Goal: Task Accomplishment & Management: Complete application form

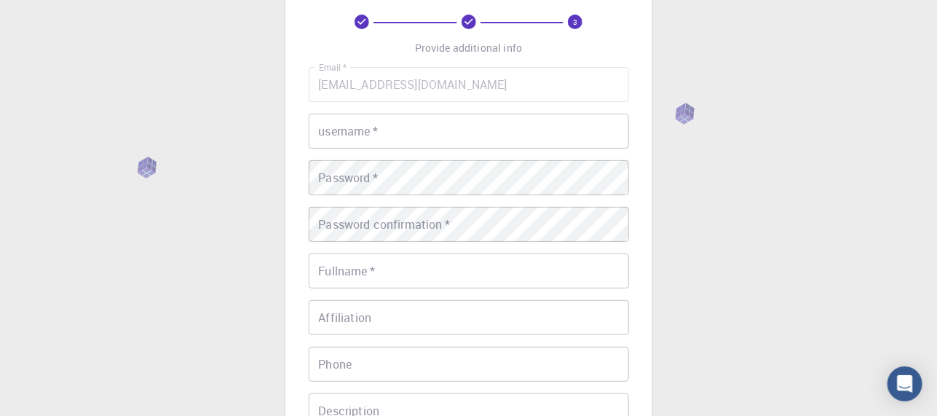
scroll to position [72, 0]
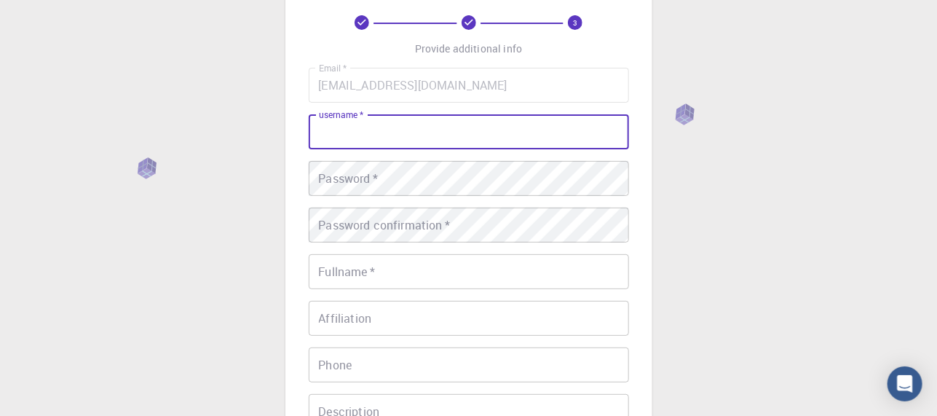
click at [343, 131] on input "username   *" at bounding box center [469, 131] width 320 height 35
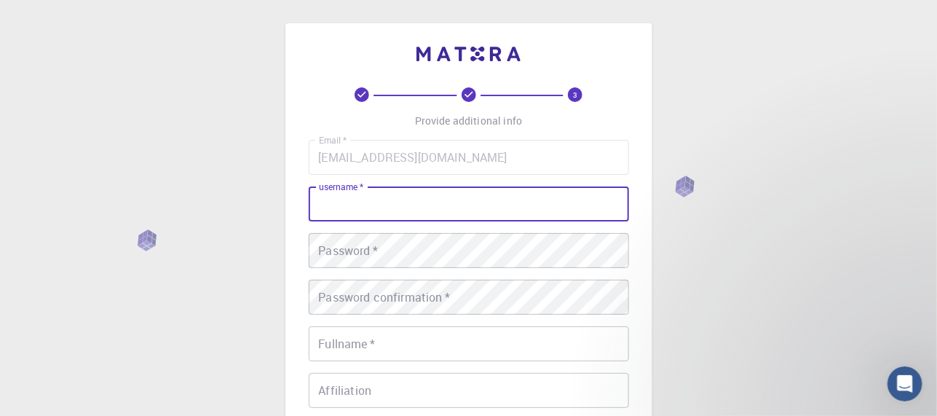
scroll to position [0, 0]
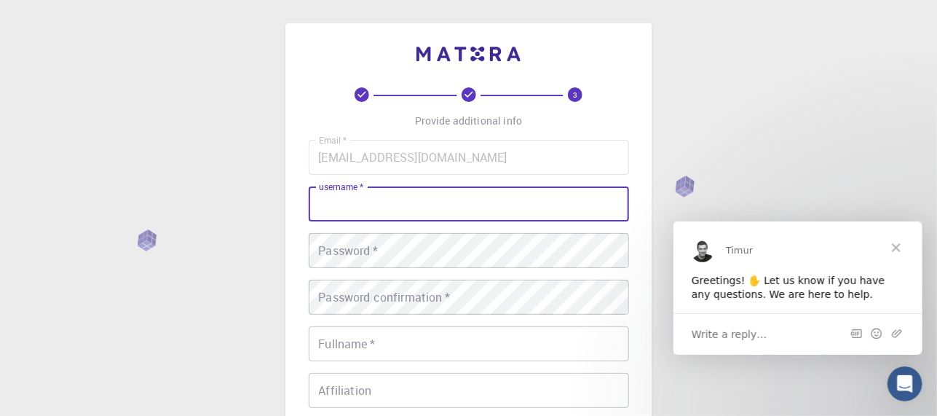
click at [351, 202] on input "username   *" at bounding box center [469, 203] width 320 height 35
type input "[PERSON_NAME]"
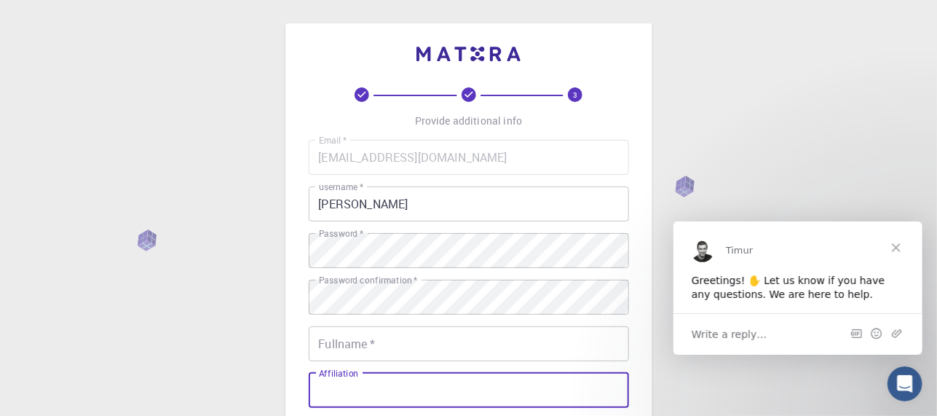
click at [415, 384] on input "Affiliation" at bounding box center [469, 390] width 320 height 35
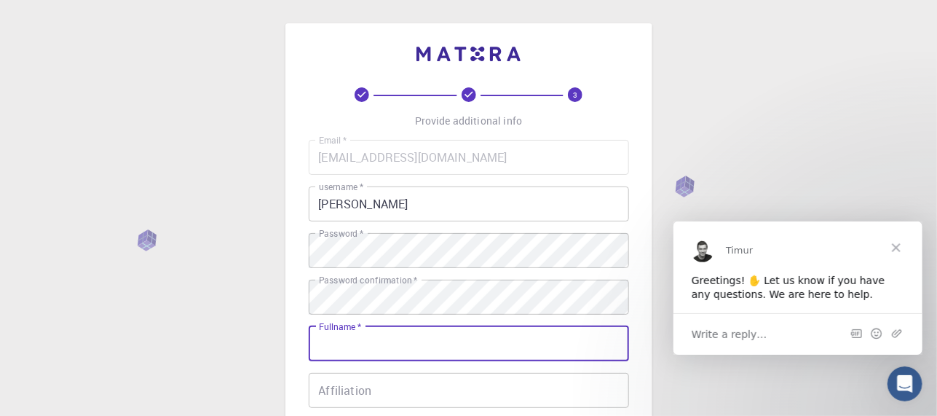
click at [355, 343] on input "Fullname   *" at bounding box center [469, 343] width 320 height 35
type input "[PERSON_NAME]"
type input "03087541038"
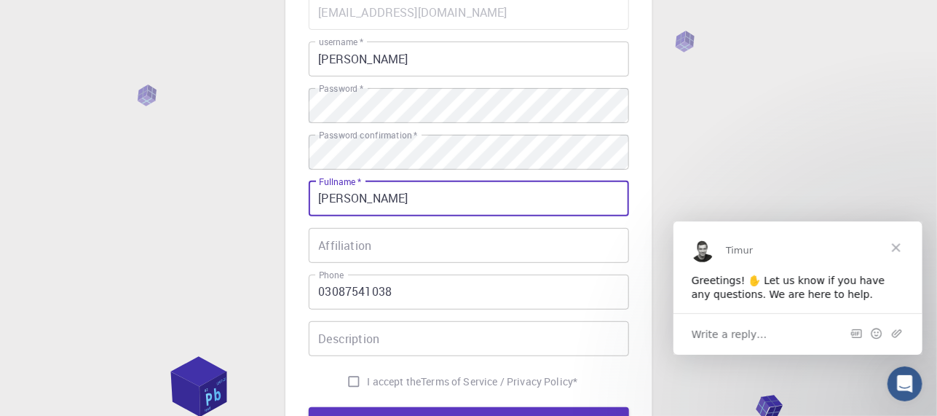
scroll to position [146, 0]
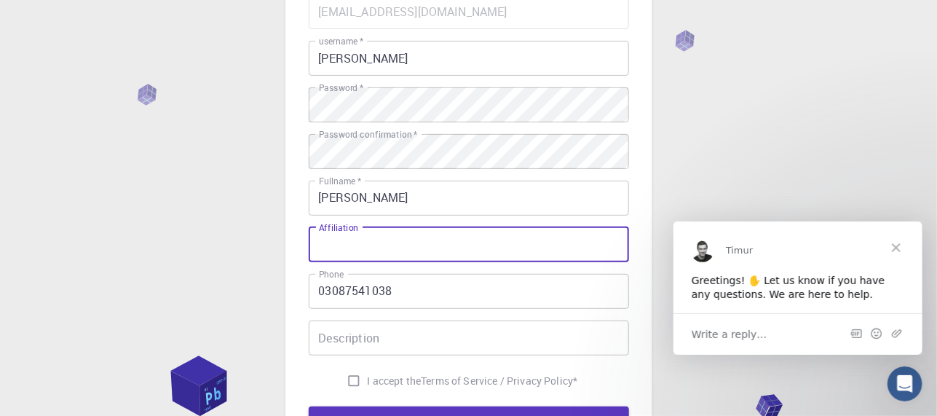
click at [336, 245] on input "Affiliation" at bounding box center [469, 244] width 320 height 35
type input "University of Science and Technology of [GEOGRAPHIC_DATA]"
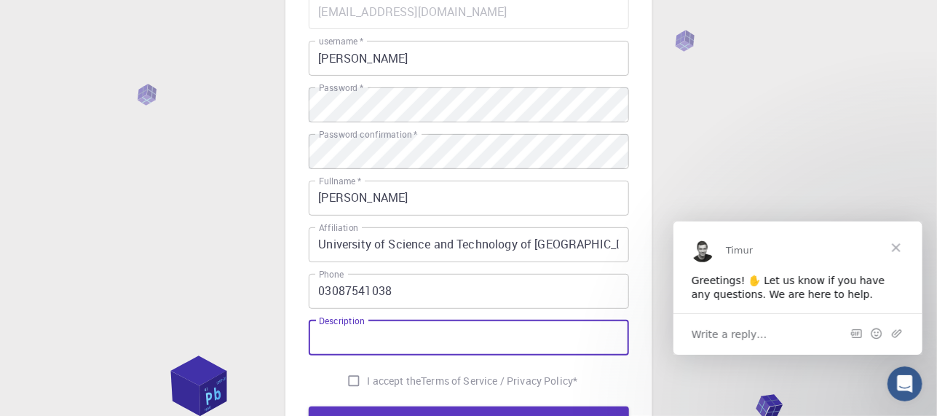
click at [339, 341] on input "Description" at bounding box center [469, 337] width 320 height 35
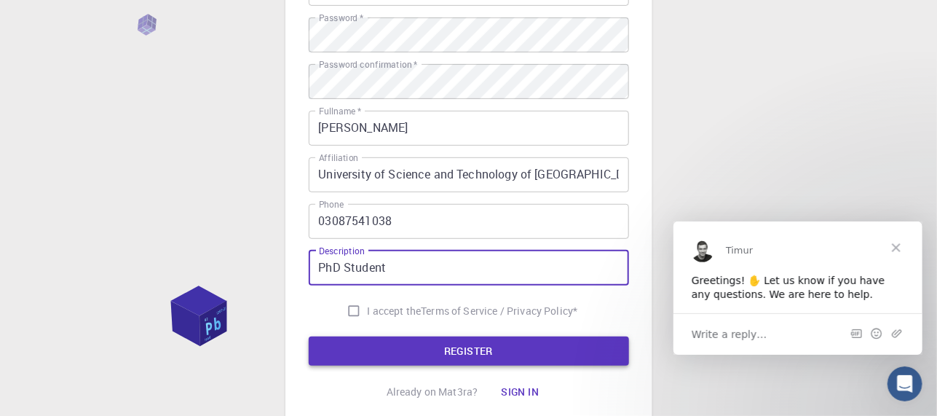
scroll to position [218, 0]
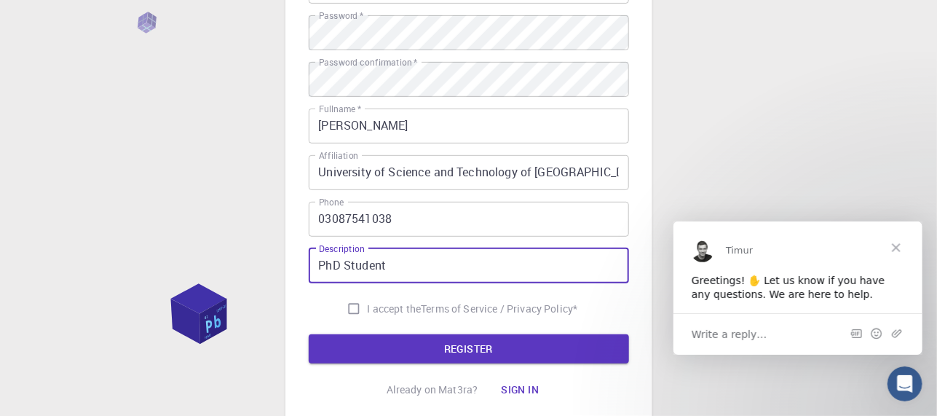
type input "PhD Student"
click at [344, 307] on input "I accept the Terms of Service / Privacy Policy *" at bounding box center [354, 309] width 28 height 28
checkbox input "true"
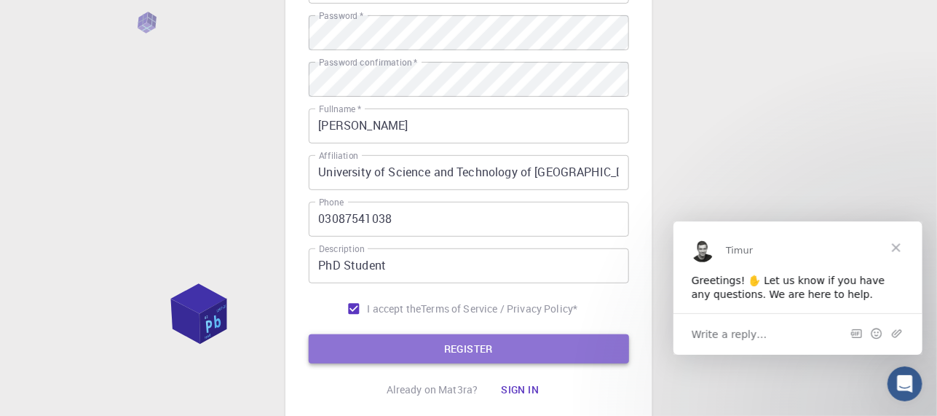
click at [472, 351] on button "REGISTER" at bounding box center [469, 348] width 320 height 29
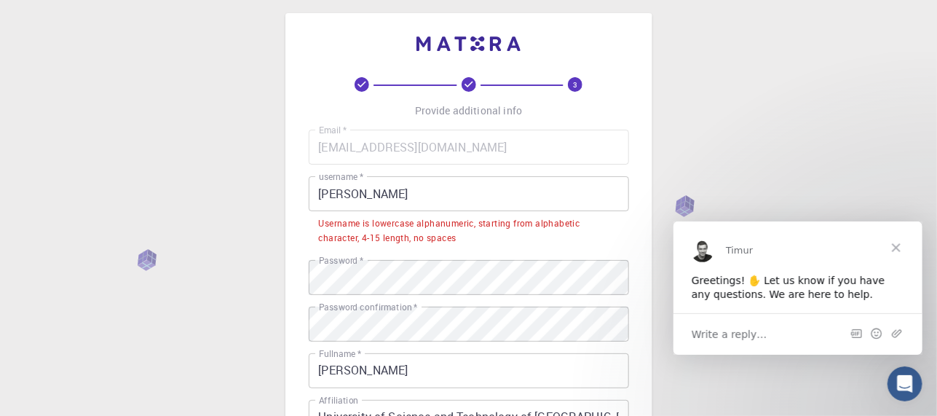
scroll to position [0, 0]
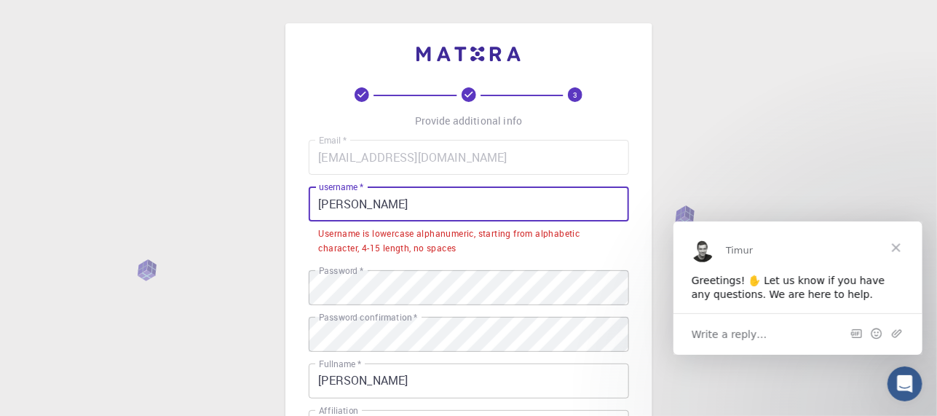
click at [400, 206] on input "[PERSON_NAME]" at bounding box center [469, 203] width 320 height 35
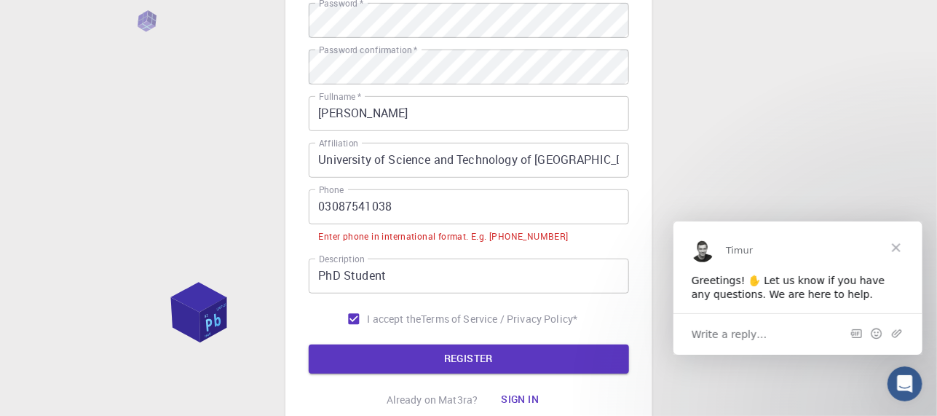
scroll to position [347, 0]
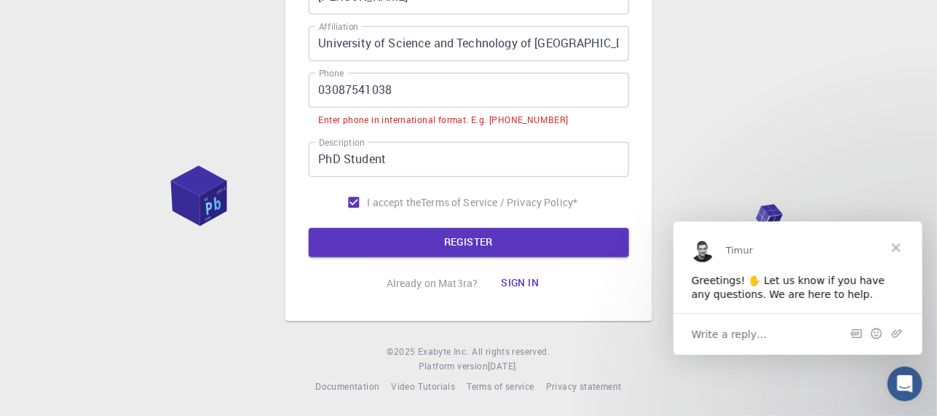
type input "Muhammad@321"
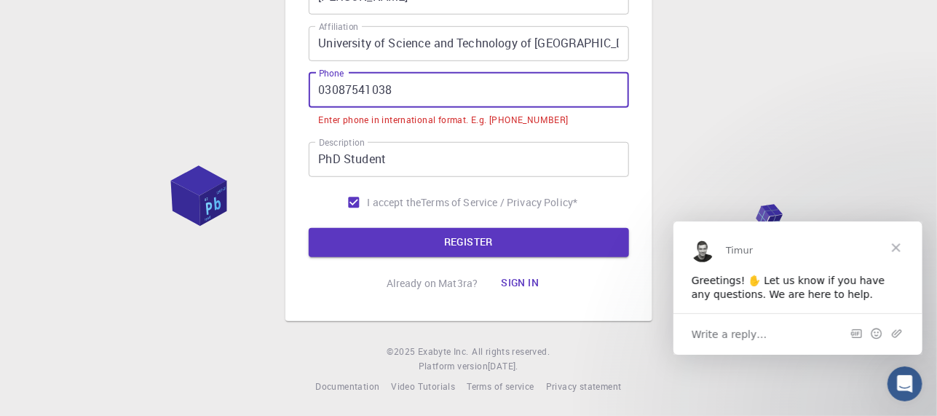
click at [320, 89] on input "03087541038" at bounding box center [469, 90] width 320 height 35
click at [325, 91] on input "03087541038" at bounding box center [469, 90] width 320 height 35
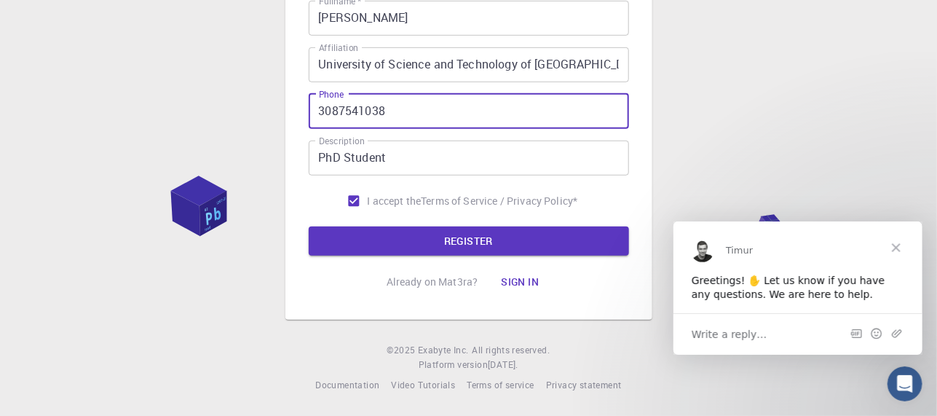
scroll to position [325, 0]
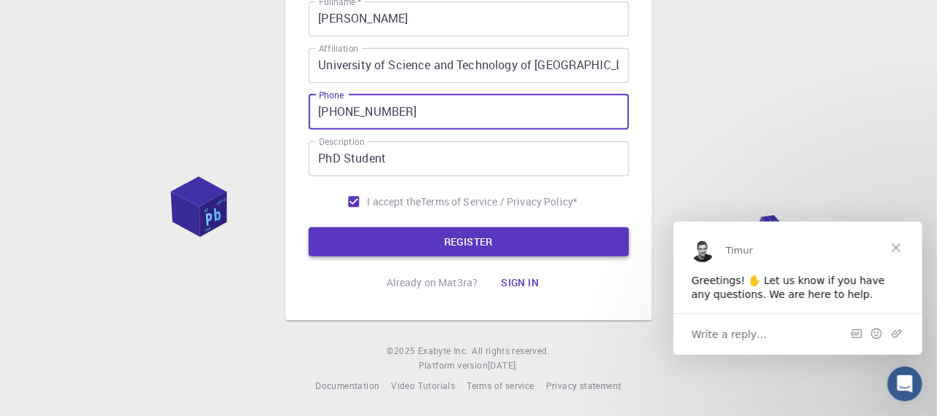
type input "[PHONE_NUMBER]"
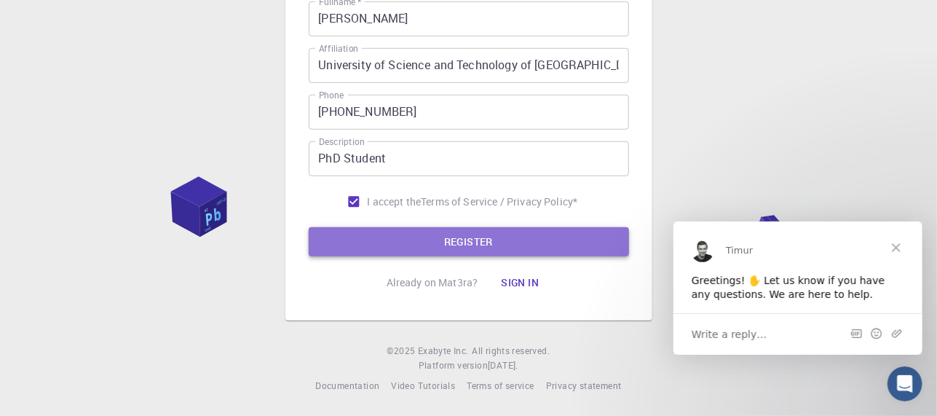
click at [461, 236] on button "REGISTER" at bounding box center [469, 241] width 320 height 29
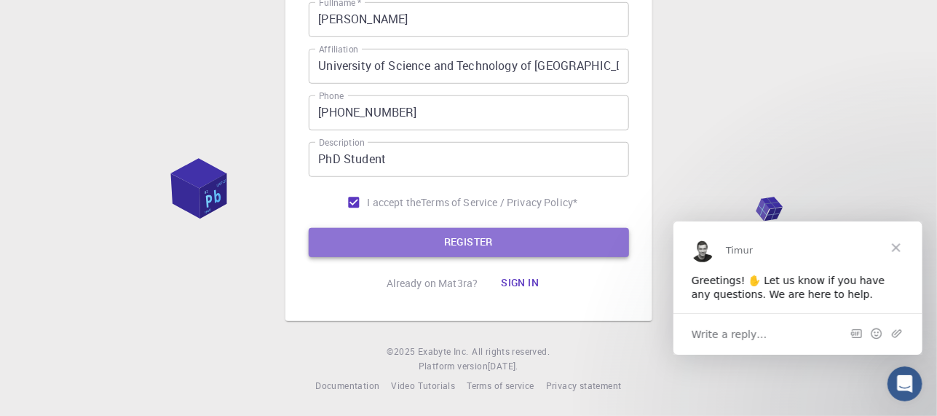
click at [476, 236] on button "REGISTER" at bounding box center [469, 242] width 320 height 29
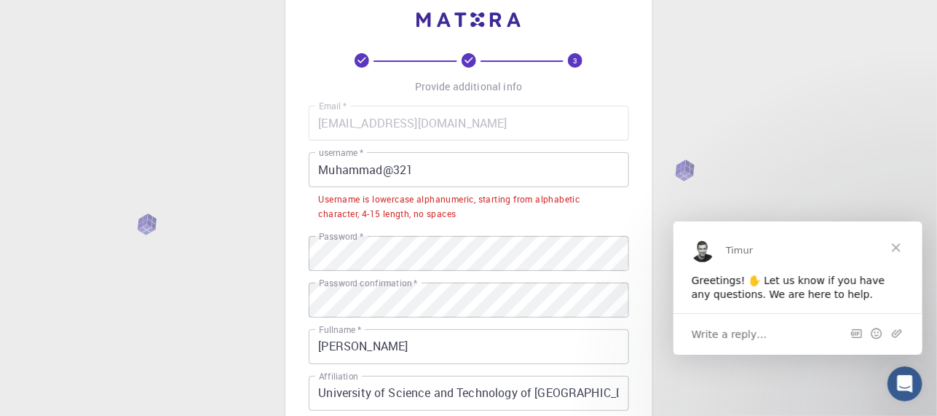
scroll to position [0, 0]
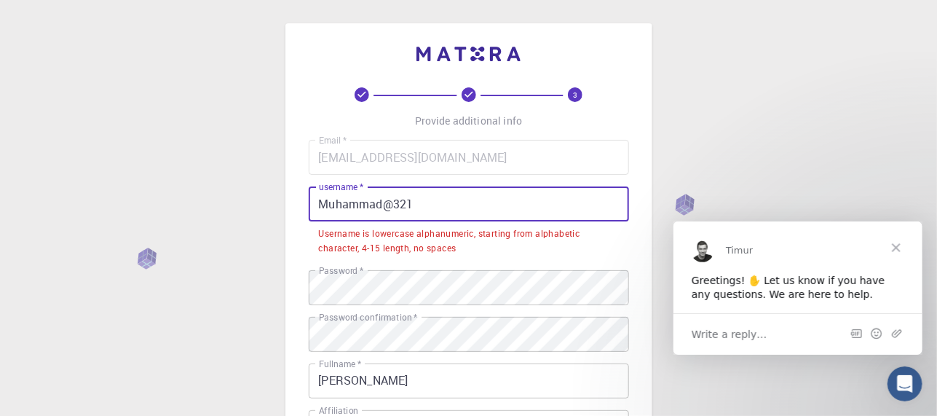
click at [383, 202] on input "Muhammad@321" at bounding box center [469, 203] width 320 height 35
click at [413, 202] on input "Muhammad@321" at bounding box center [469, 203] width 320 height 35
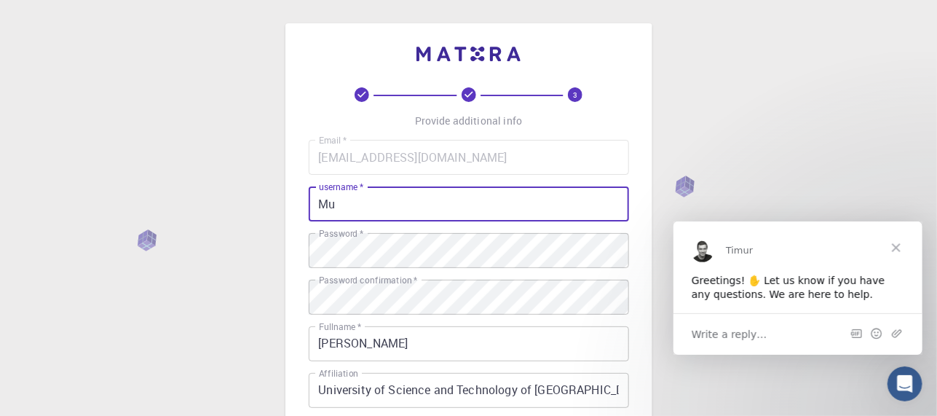
type input "M"
type input "a"
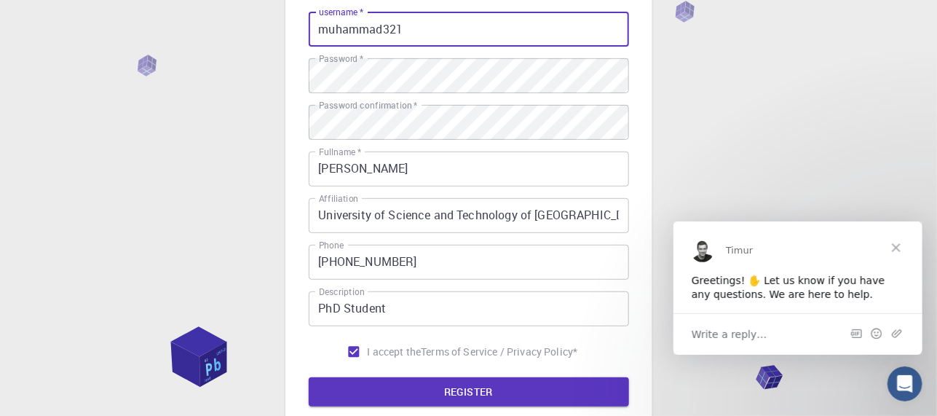
scroll to position [218, 0]
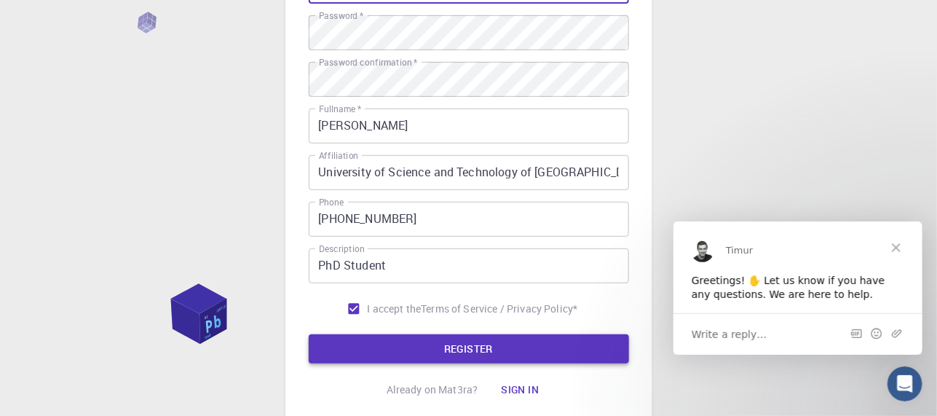
click at [477, 342] on button "REGISTER" at bounding box center [469, 348] width 320 height 29
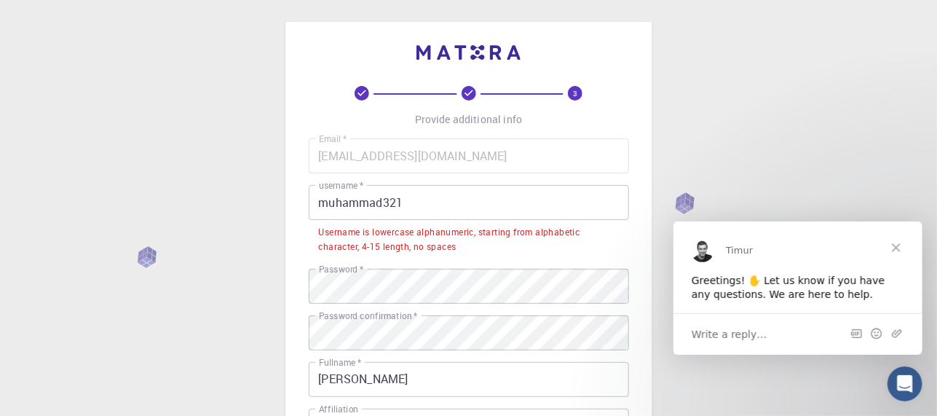
scroll to position [0, 0]
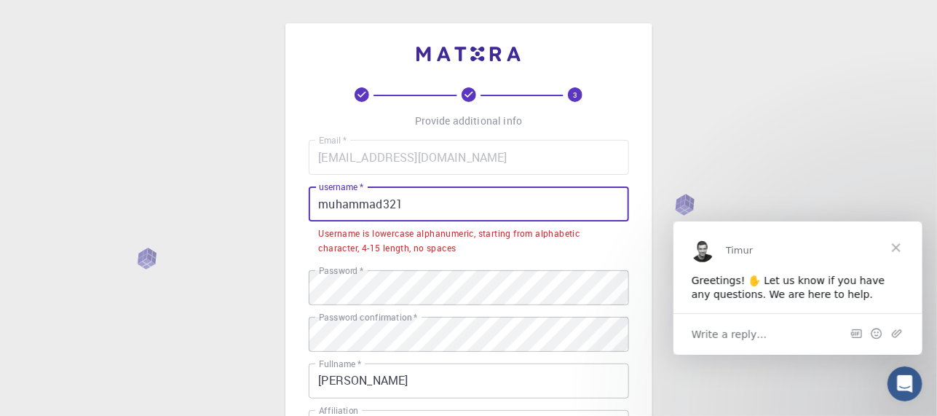
click at [435, 213] on input "muhammad321" at bounding box center [469, 203] width 320 height 35
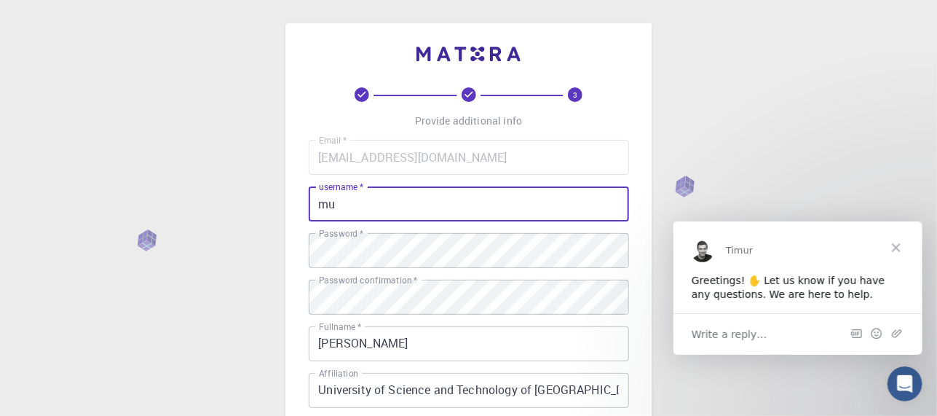
type input "m"
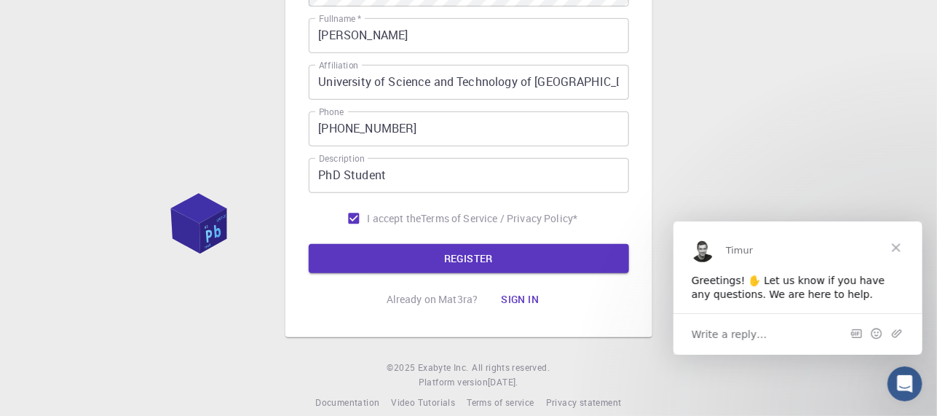
scroll to position [325, 0]
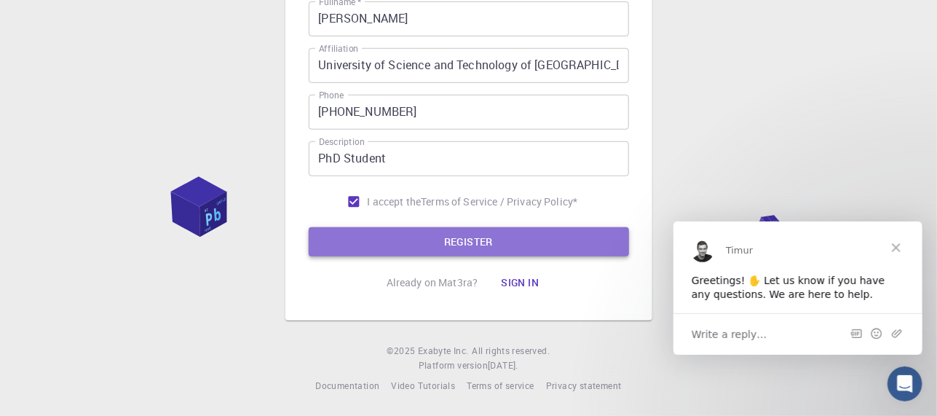
click at [472, 235] on button "REGISTER" at bounding box center [469, 241] width 320 height 29
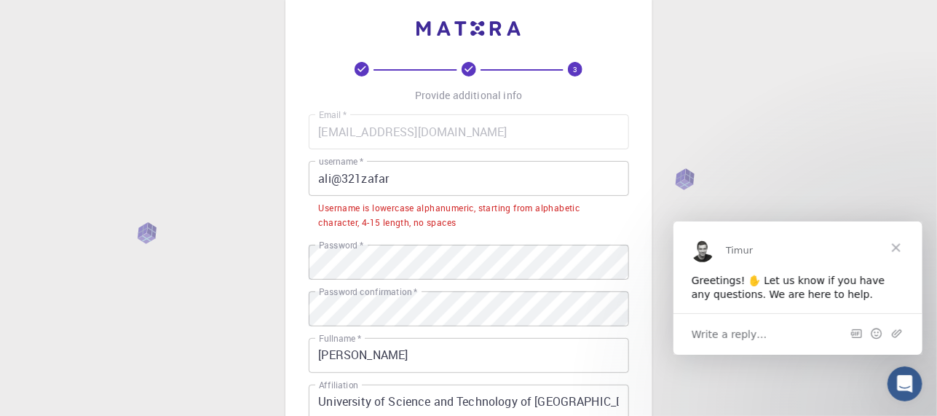
scroll to position [0, 0]
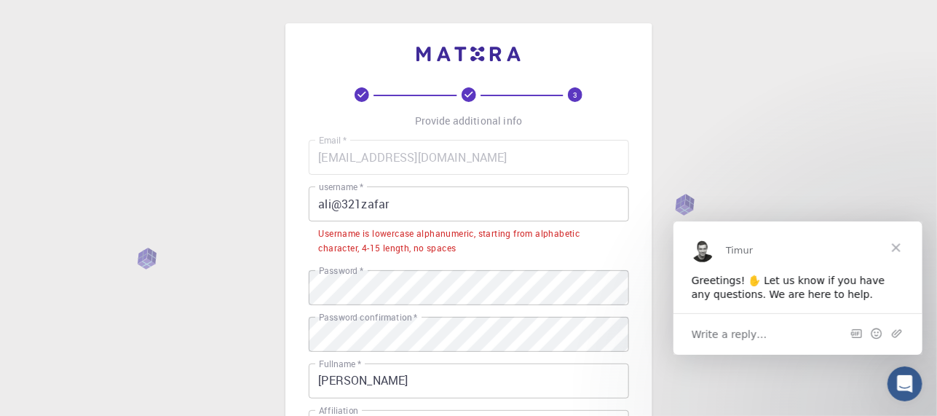
click at [389, 202] on input "ali@321zafar" at bounding box center [469, 203] width 320 height 35
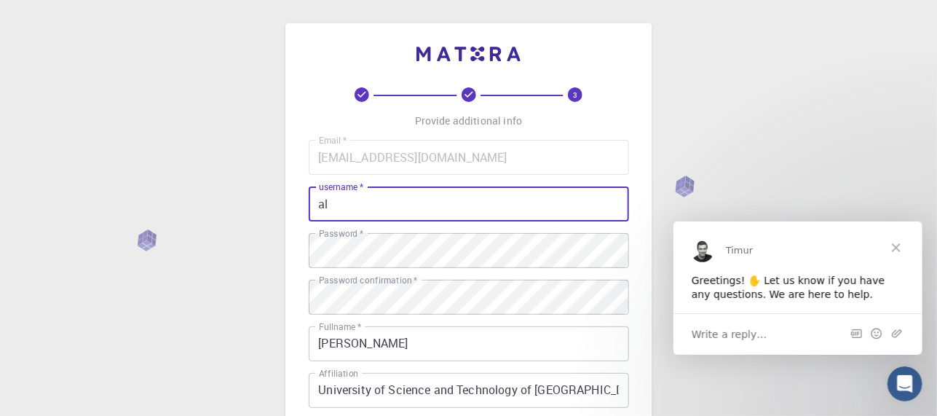
type input "a"
click at [360, 202] on input "username   *" at bounding box center [469, 203] width 320 height 35
click at [389, 205] on input "username   *" at bounding box center [469, 203] width 320 height 35
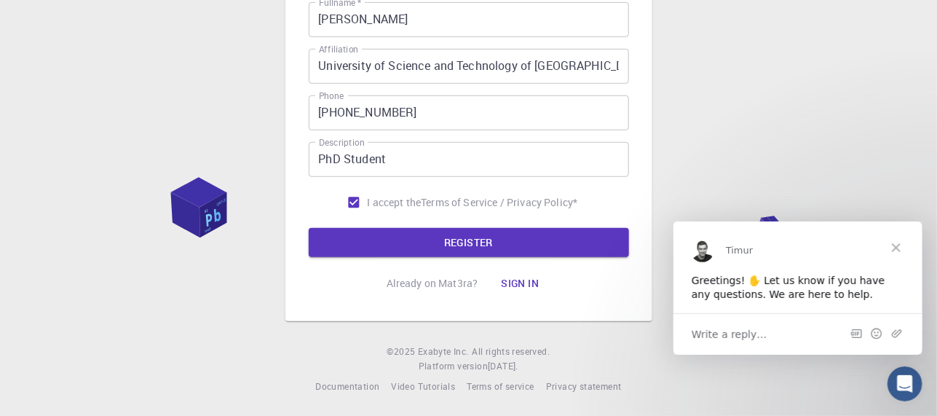
scroll to position [325, 0]
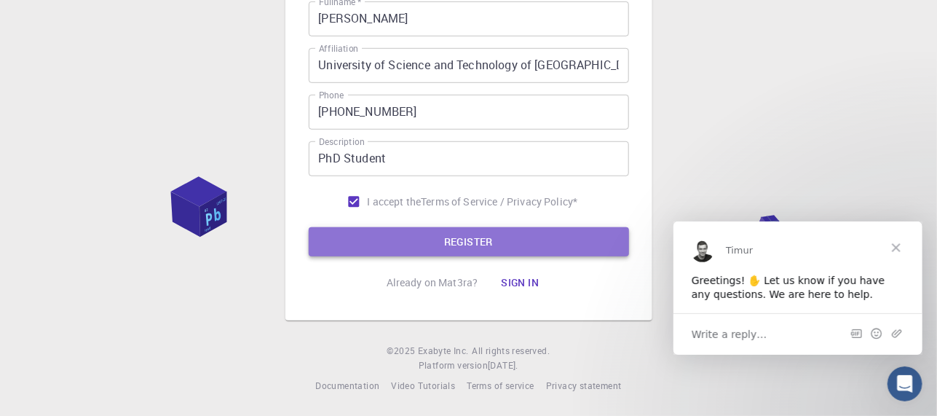
click at [462, 238] on button "REGISTER" at bounding box center [469, 241] width 320 height 29
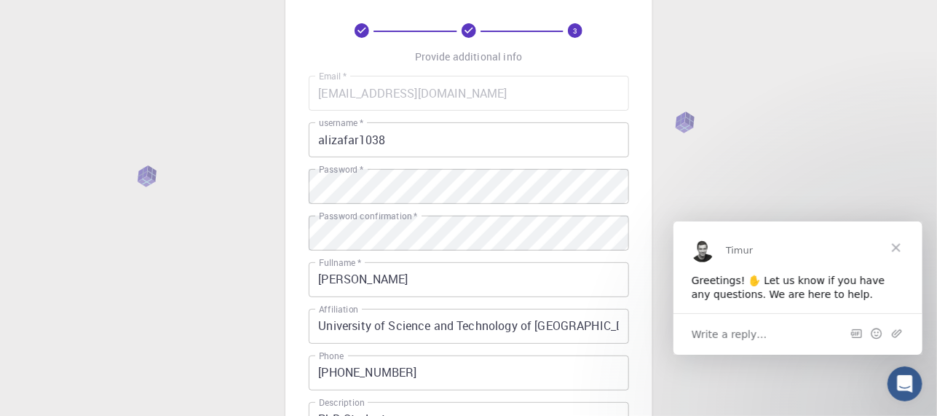
scroll to position [33, 0]
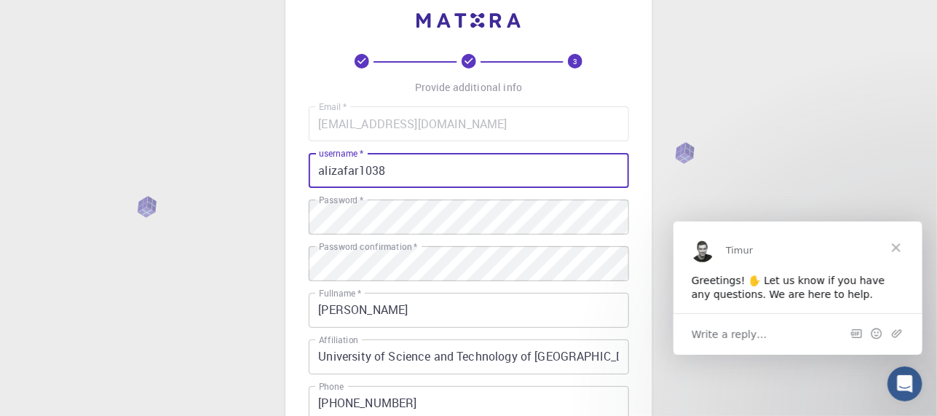
click at [390, 170] on input "alizafar1038" at bounding box center [469, 170] width 320 height 35
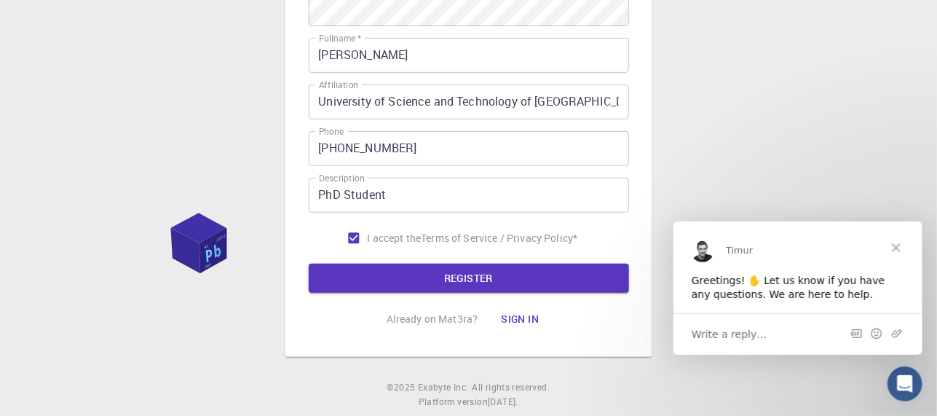
scroll to position [325, 0]
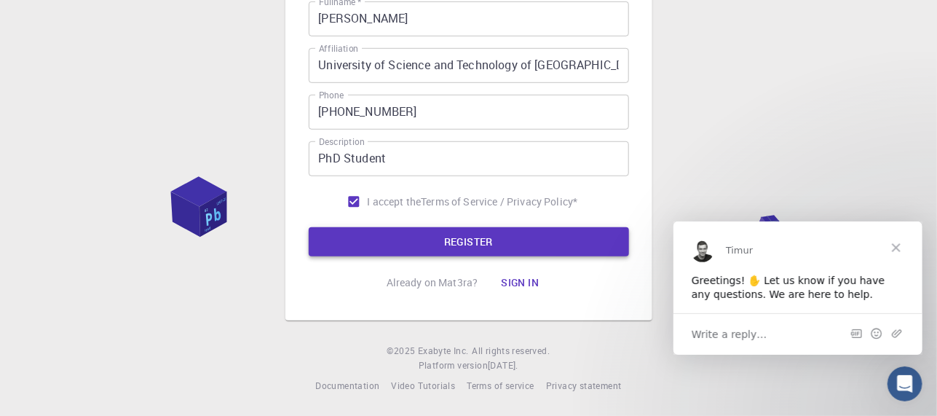
type input "alizafar9170"
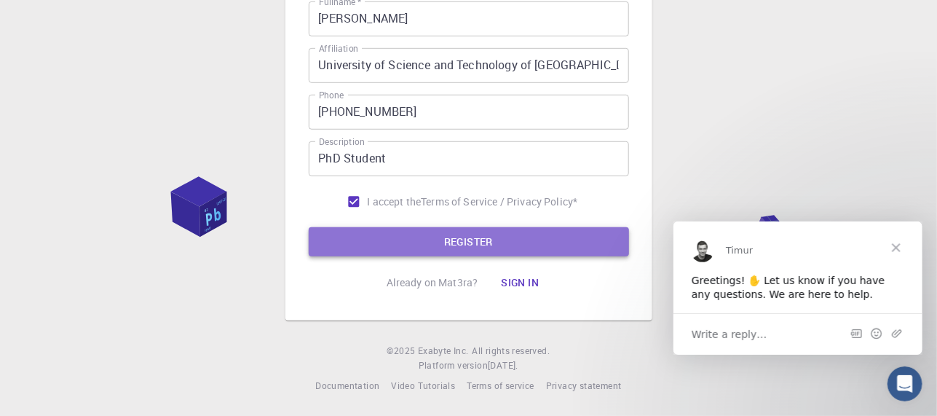
click at [470, 241] on button "REGISTER" at bounding box center [469, 241] width 320 height 29
click at [466, 245] on button "REGISTER" at bounding box center [469, 241] width 320 height 29
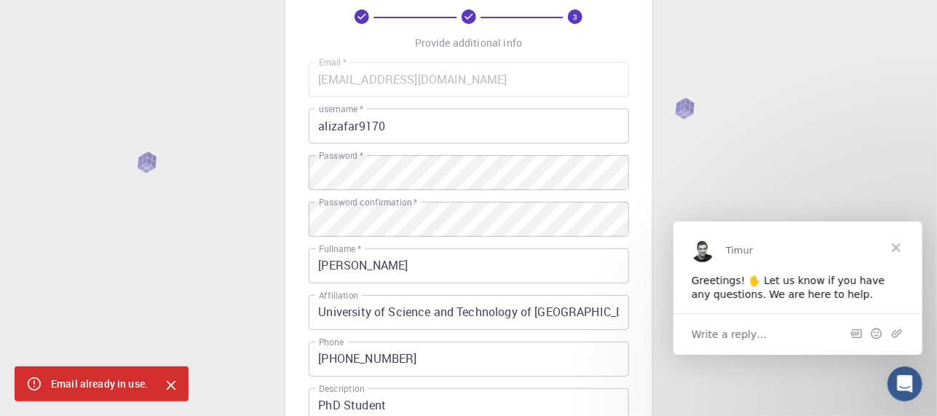
scroll to position [0, 0]
